Goal: Transaction & Acquisition: Purchase product/service

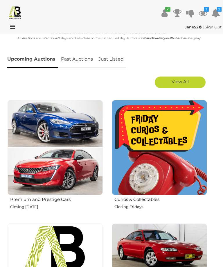
scroll to position [191, 0]
click at [161, 188] on img at bounding box center [159, 147] width 95 height 95
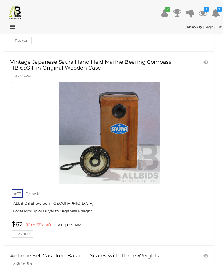
scroll to position [1171, 0]
click at [87, 205] on link "ACT Fyshwick ALLBIDS Showroom Fyshwick Local Pickup or Buyer to Organise Freight" at bounding box center [110, 203] width 196 height 30
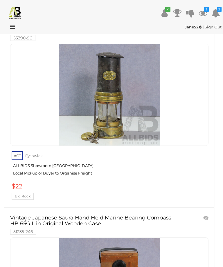
scroll to position [1015, 0]
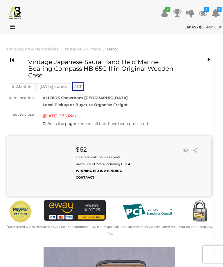
click at [127, 65] on h1 "Vintage Japanese Saura Hand Held Marine Bearing Compass HB 65G II in Original W…" at bounding box center [102, 69] width 149 height 20
click at [203, 12] on icon at bounding box center [202, 13] width 9 height 10
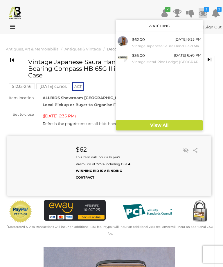
click at [178, 40] on div "[DATE] 6:35 PM" at bounding box center [187, 39] width 27 height 6
